Goal: Use online tool/utility: Utilize a website feature to perform a specific function

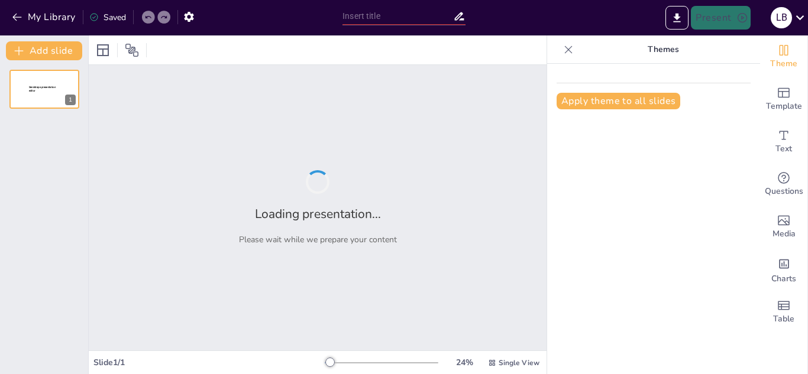
type input "Impacto del Análisis PESTEL en la Estrategia Empresarial"
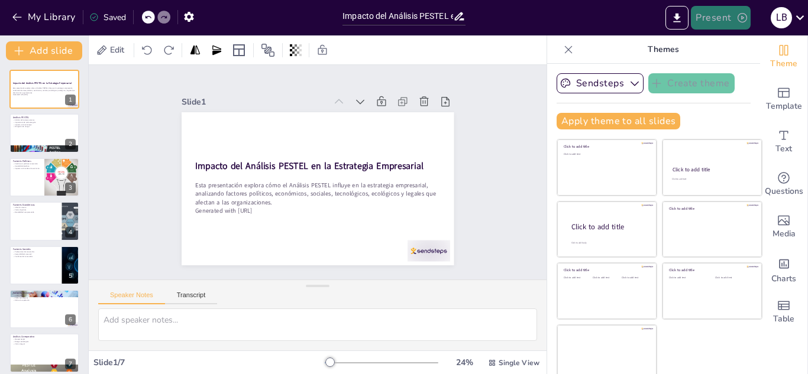
click at [711, 18] on button "Present" at bounding box center [720, 18] width 59 height 24
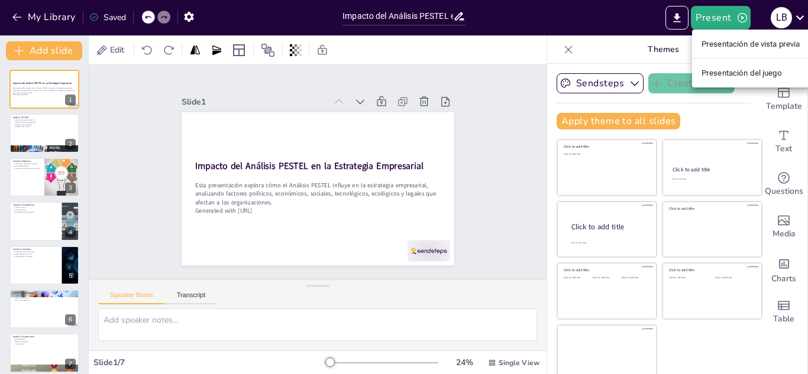
click at [719, 43] on font "Presentación de vista previa" at bounding box center [750, 44] width 99 height 9
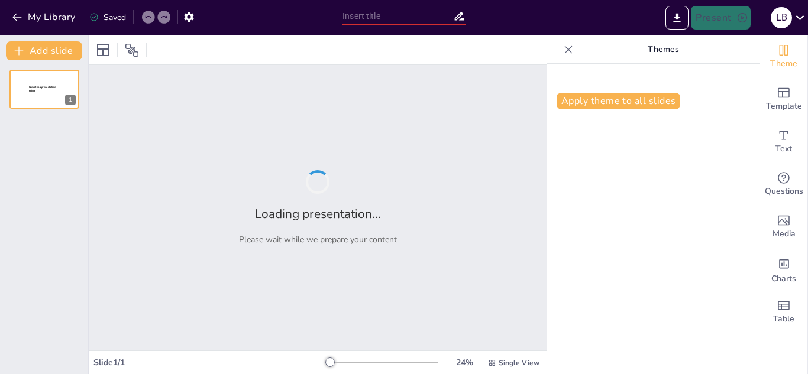
type input "Impacto del Análisis PESTEL en la Estrategia Empresarial"
